Goal: Task Accomplishment & Management: Use online tool/utility

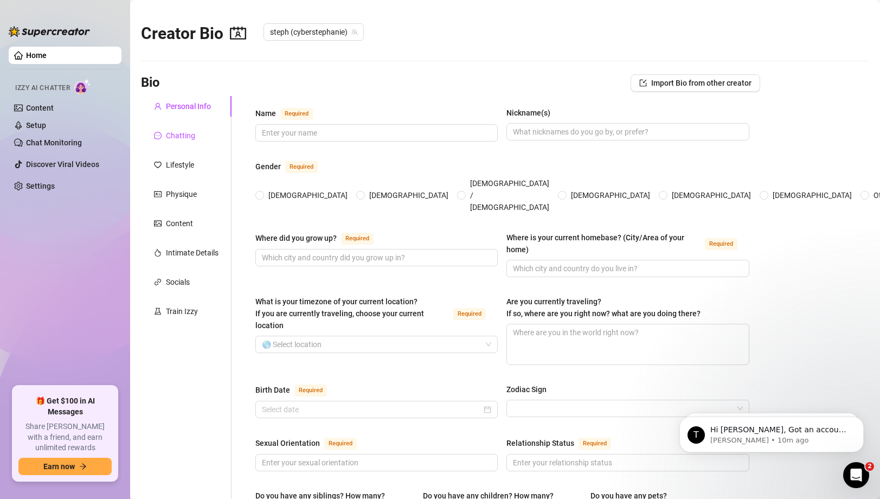
click at [183, 138] on div "Chatting" at bounding box center [180, 136] width 29 height 12
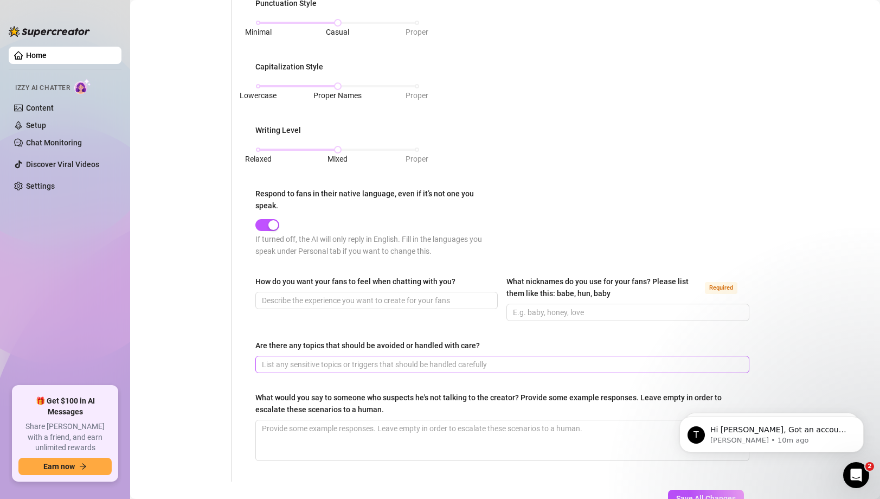
scroll to position [438, 0]
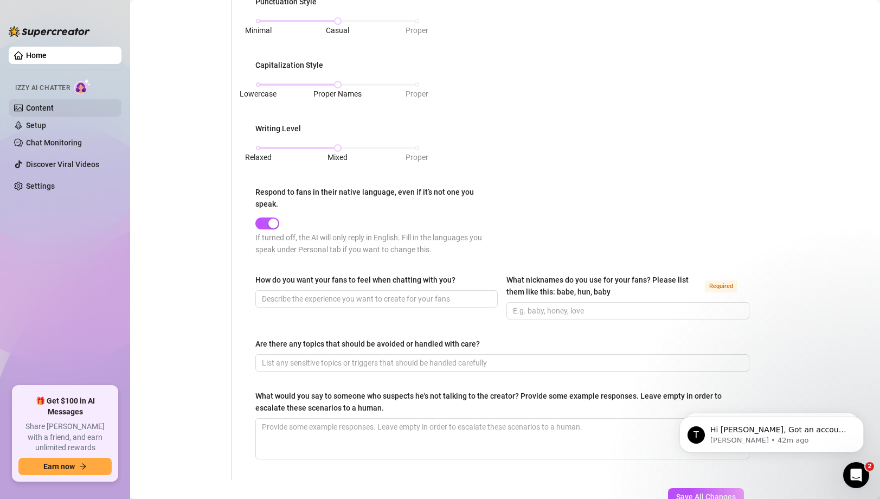
click at [53, 104] on link "Content" at bounding box center [40, 108] width 28 height 9
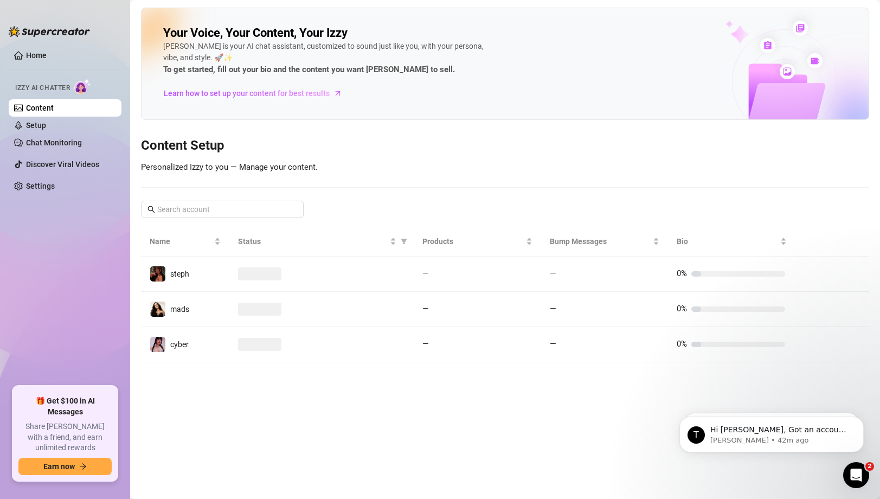
click at [47, 98] on div "Izzy AI Chatter" at bounding box center [64, 86] width 115 height 24
